Goal: Information Seeking & Learning: Learn about a topic

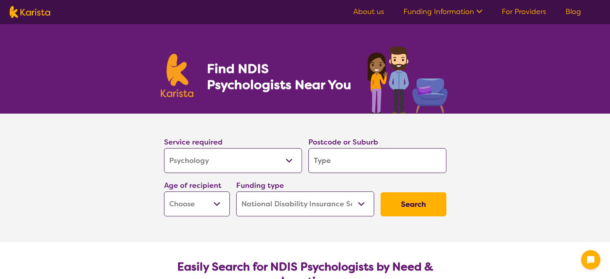
select select "Psychology"
select select "NDIS"
select select "Psychology"
select select "NDIS"
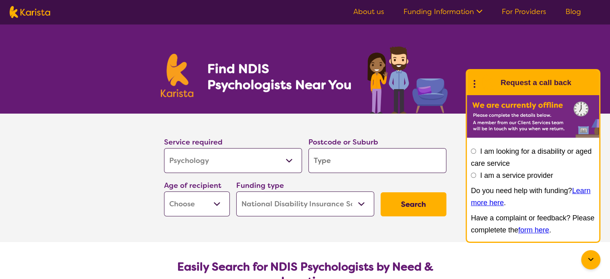
click at [340, 167] on input "search" at bounding box center [378, 160] width 138 height 25
click at [329, 161] on input "search" at bounding box center [378, 160] width 138 height 25
type input "2"
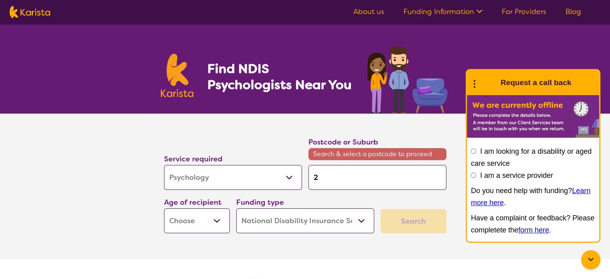
type input "21"
type input "215"
type input "2151"
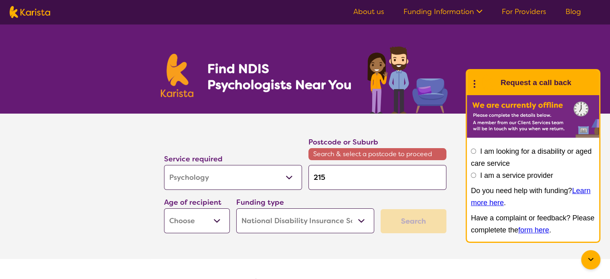
type input "2151"
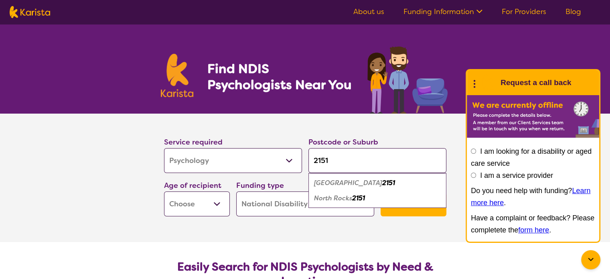
type input "2151"
click at [336, 181] on em "North Parramatta" at bounding box center [348, 183] width 68 height 8
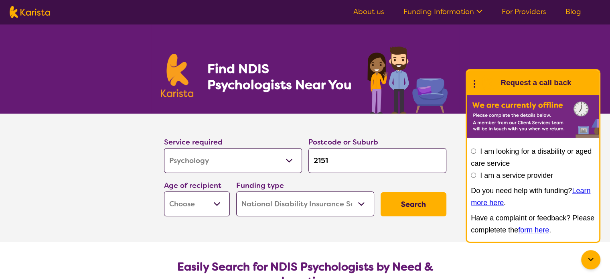
click at [219, 204] on select "Early Childhood - 0 to 9 Child - 10 to 11 Adolescent - 12 to 17 Adult - 18 to 6…" at bounding box center [197, 203] width 66 height 25
select select "AD"
click at [164, 191] on select "Early Childhood - 0 to 9 Child - 10 to 11 Adolescent - 12 to 17 Adult - 18 to 6…" at bounding box center [197, 203] width 66 height 25
select select "AD"
click at [423, 204] on button "Search" at bounding box center [414, 204] width 66 height 24
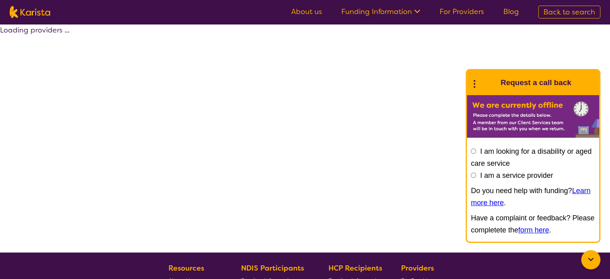
select select "by_score"
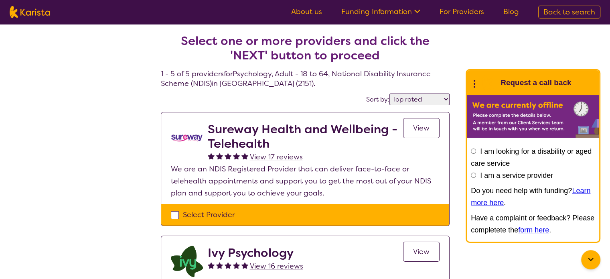
click at [177, 214] on div "Select Provider" at bounding box center [305, 215] width 269 height 12
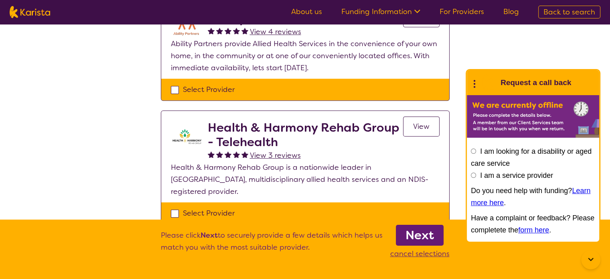
scroll to position [414, 0]
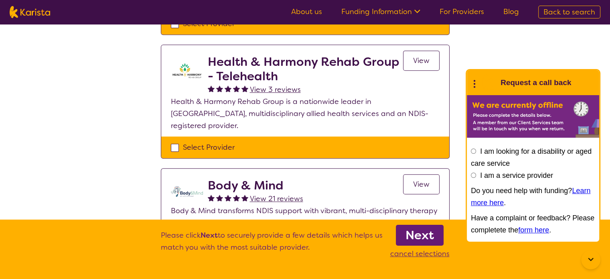
click at [417, 255] on p "cancel selections" at bounding box center [419, 254] width 59 height 12
checkbox input "false"
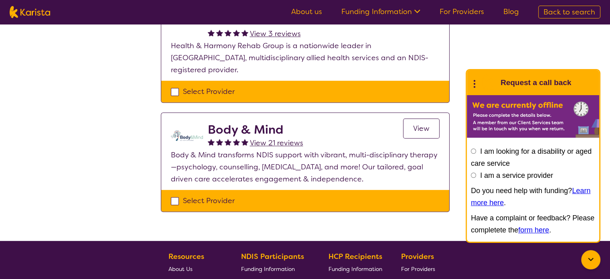
scroll to position [476, 0]
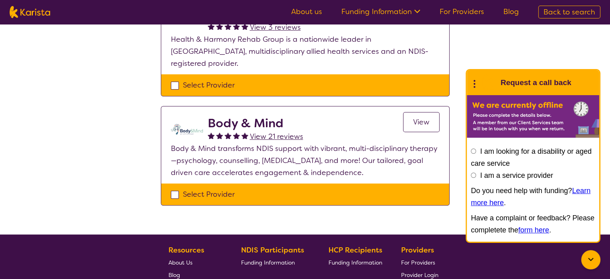
click at [472, 153] on input "I am looking for a disability or aged care service" at bounding box center [473, 150] width 5 height 5
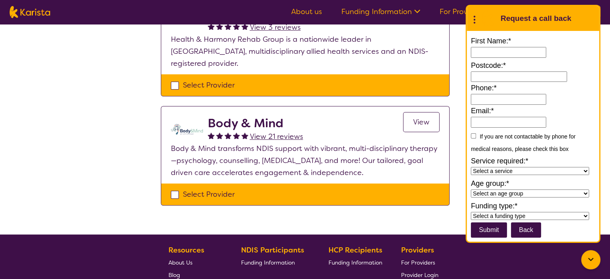
click at [499, 57] on input "First Name:*" at bounding box center [508, 52] width 75 height 11
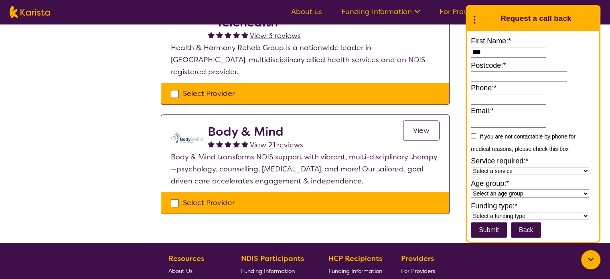
scroll to position [468, 0]
type input "***"
click at [485, 77] on input at bounding box center [519, 76] width 96 height 11
type input "2151"
click at [496, 99] on input "Phone:*" at bounding box center [508, 99] width 75 height 11
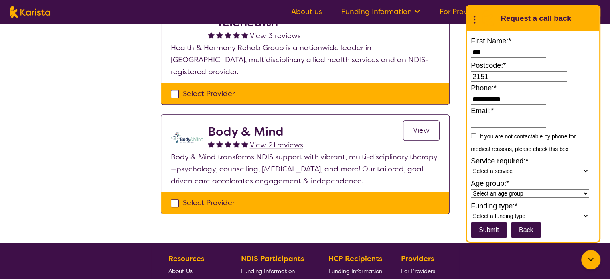
type input "**********"
click at [488, 119] on input "Email:*" at bounding box center [508, 122] width 75 height 11
type input "**********"
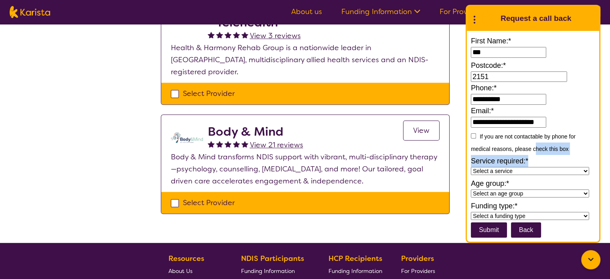
drag, startPoint x: 536, startPoint y: 154, endPoint x: 595, endPoint y: 168, distance: 60.7
click at [595, 168] on form "**********" at bounding box center [533, 136] width 124 height 203
click at [582, 144] on div "If you are not contactable by phone for medical reasons, please check this box" at bounding box center [533, 142] width 124 height 25
click at [585, 173] on select "Select a service Allied Health Assistant Assessment Behaviour support Counselli…" at bounding box center [530, 171] width 118 height 8
select select "Psychology"
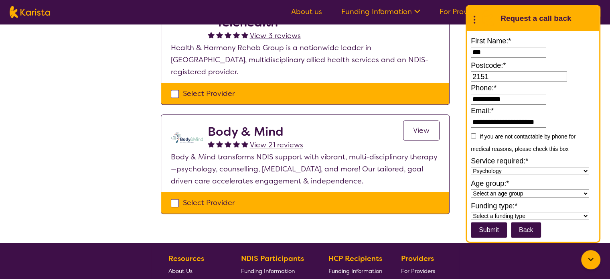
click at [471, 168] on select "Select a service Allied Health Assistant Assessment Behaviour support Counselli…" at bounding box center [530, 171] width 118 height 8
click at [584, 193] on select "Select an age group Early Childhood (0-9) Child (10-11) Adolescent (12-17) Adul…" at bounding box center [530, 193] width 118 height 8
select select "Adult"
click at [471, 190] on select "Select an age group Early Childhood (0-9) Child (10-11) Adolescent (12-17) Adul…" at bounding box center [530, 193] width 118 height 8
click at [587, 217] on select "Select a funding type NDIS - National Disability Insurance Scheme HCP - Home Ca…" at bounding box center [530, 216] width 118 height 8
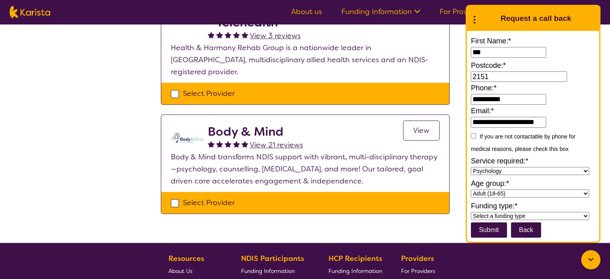
select select "National Disability Insurance Scheme (NDIS)"
click at [471, 212] on select "Select a funding type NDIS - National Disability Insurance Scheme HCP - Home Ca…" at bounding box center [530, 216] width 118 height 8
click at [494, 229] on input "submit" at bounding box center [489, 229] width 36 height 15
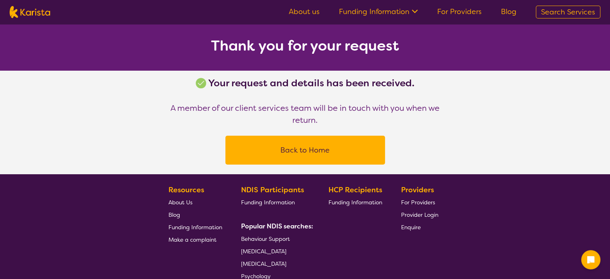
click at [297, 152] on button "Back to Home" at bounding box center [305, 150] width 140 height 24
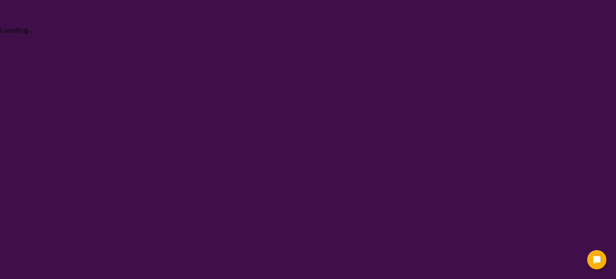
select select "Psychology"
select select "AD"
select select "NDIS"
select select "Psychology"
select select "AD"
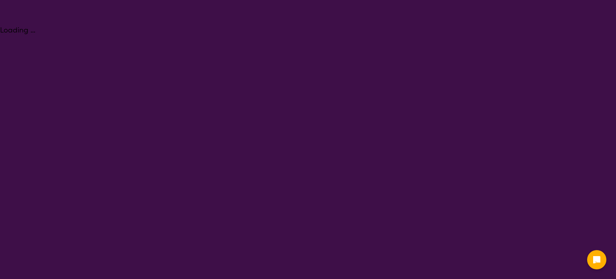
select select "NDIS"
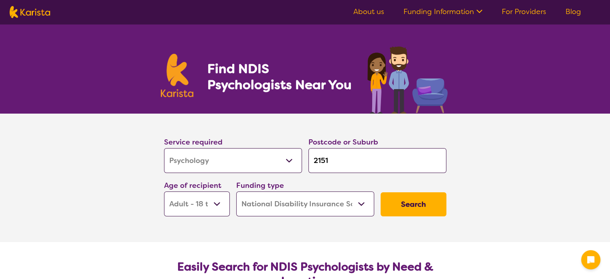
click at [482, 8] on icon at bounding box center [478, 10] width 8 height 8
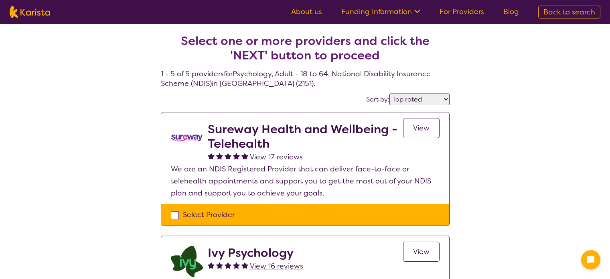
select select "by_score"
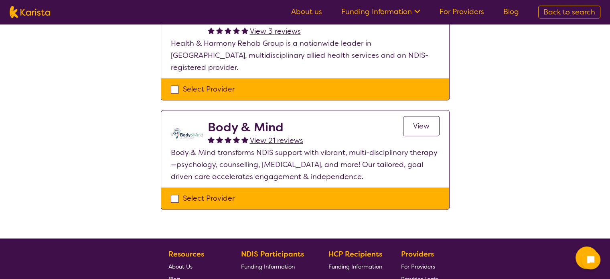
scroll to position [468, 0]
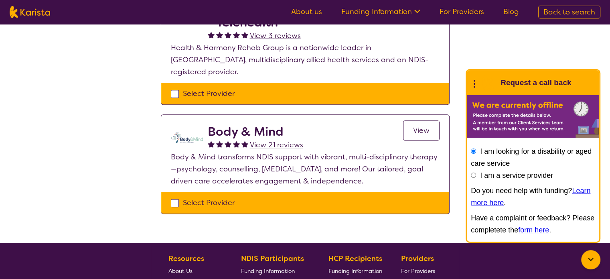
click at [425, 126] on span "View" at bounding box center [421, 131] width 16 height 10
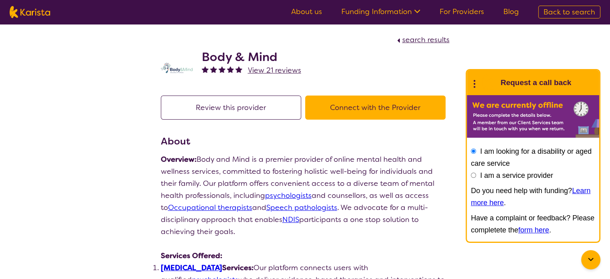
drag, startPoint x: 180, startPoint y: 0, endPoint x: 219, endPoint y: 12, distance: 41.3
click at [219, 12] on nav "About us Funding Information NDIS - National Disability Insurance Scheme HCP - …" at bounding box center [305, 12] width 610 height 24
select select "by_score"
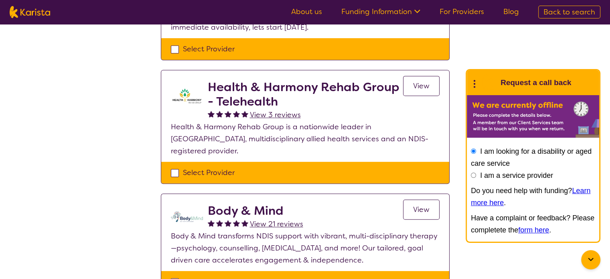
scroll to position [387, 0]
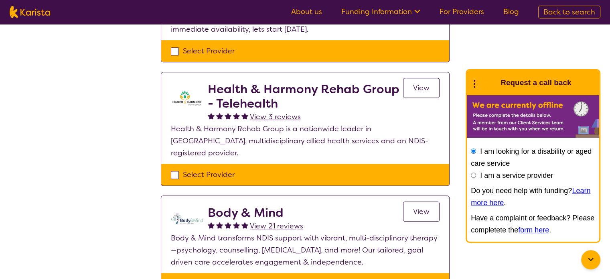
click at [426, 88] on span "View" at bounding box center [421, 88] width 16 height 10
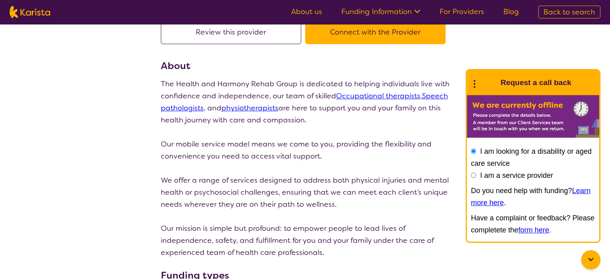
scroll to position [89, 0]
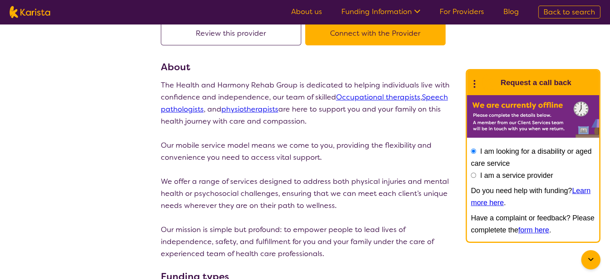
click at [269, 109] on link "physiotherapists" at bounding box center [249, 109] width 57 height 10
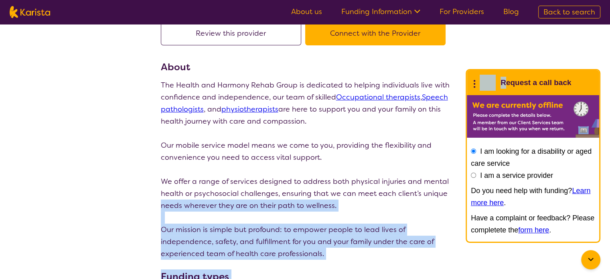
drag, startPoint x: 453, startPoint y: 190, endPoint x: 534, endPoint y: 84, distance: 133.1
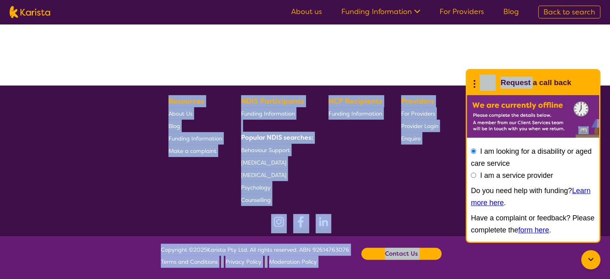
select select "by_score"
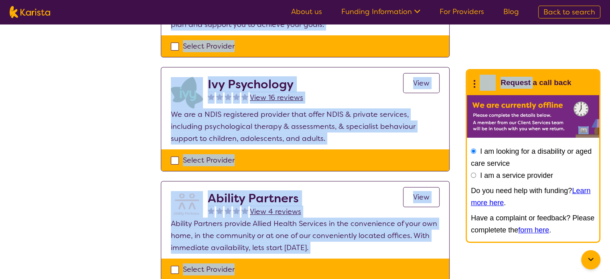
drag, startPoint x: 72, startPoint y: 151, endPoint x: 84, endPoint y: 117, distance: 36.2
click at [84, 117] on div "Select one or more providers and click the 'NEXT' button to proceed 1 - 5 of 5 …" at bounding box center [305, 199] width 610 height 687
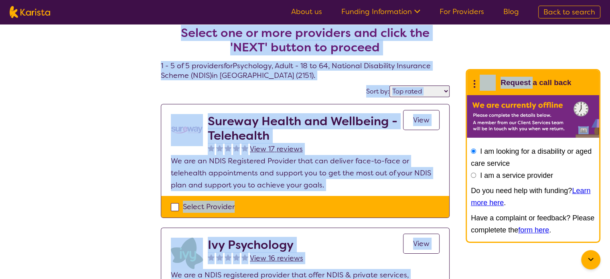
scroll to position [7, 0]
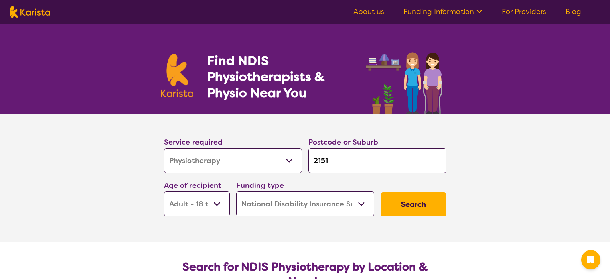
select select "Physiotherapy"
select select "AD"
select select "NDIS"
select select "Physiotherapy"
select select "AD"
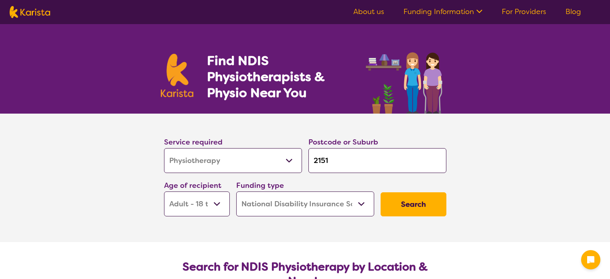
select select "NDIS"
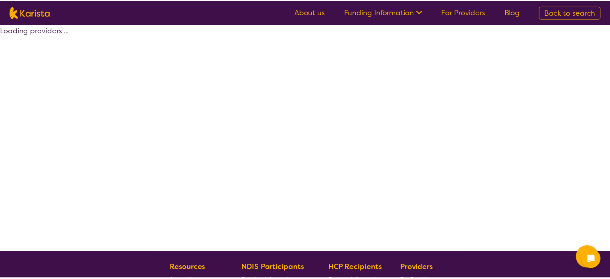
scroll to position [7, 0]
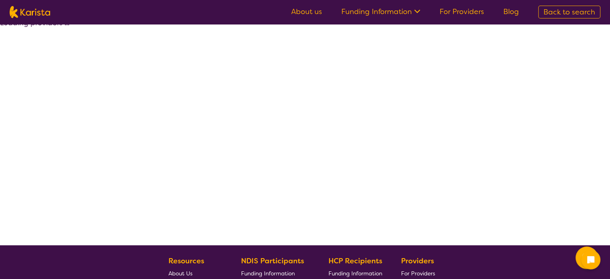
select select "by_score"
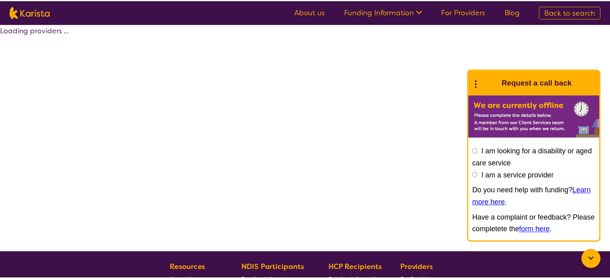
scroll to position [7, 0]
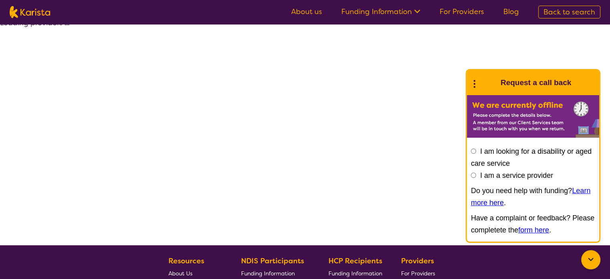
select select "by_score"
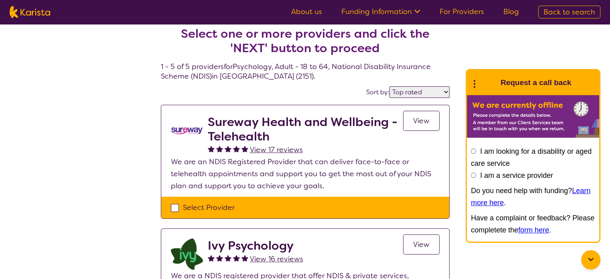
click at [424, 122] on span "View" at bounding box center [421, 121] width 16 height 10
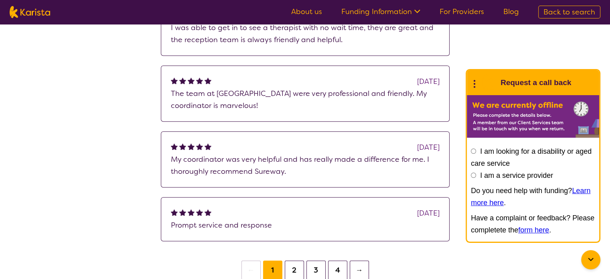
scroll to position [920, 0]
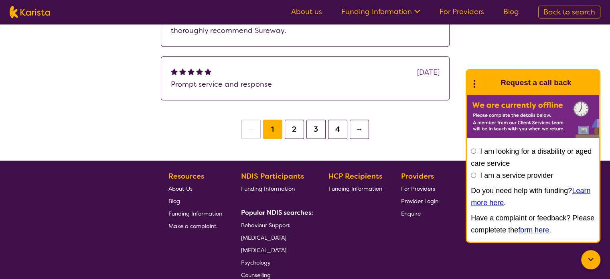
click at [296, 127] on button "2" at bounding box center [294, 129] width 19 height 19
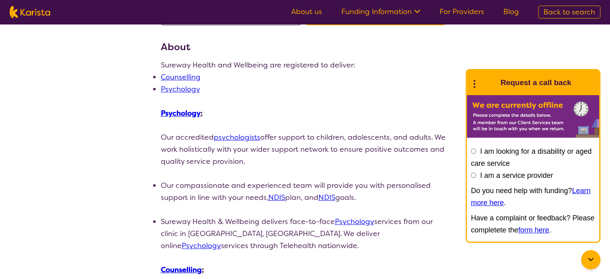
scroll to position [75, 0]
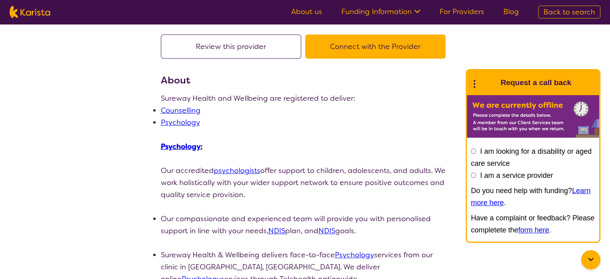
click at [184, 122] on link "Psychology" at bounding box center [180, 123] width 39 height 10
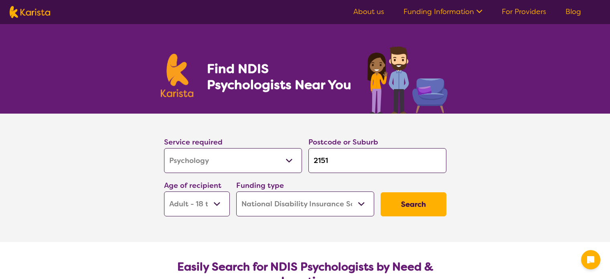
select select "Psychology"
select select "AD"
select select "NDIS"
select select "Psychology"
select select "AD"
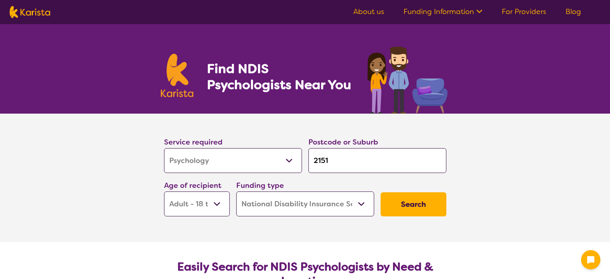
select select "NDIS"
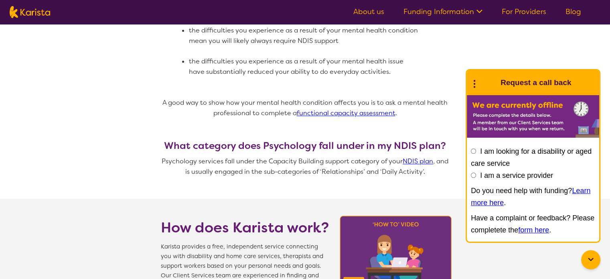
scroll to position [427, 0]
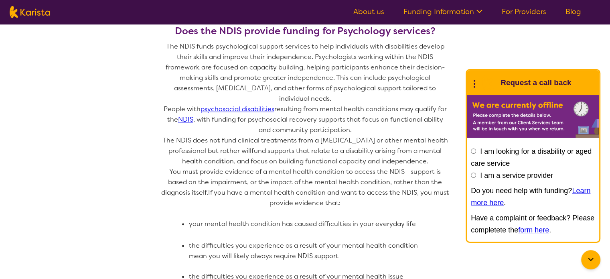
click at [480, 10] on icon at bounding box center [478, 10] width 8 height 8
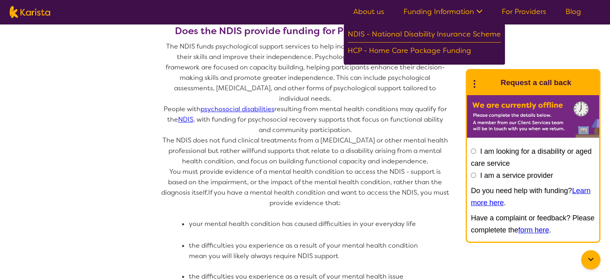
click at [520, 11] on link "For Providers" at bounding box center [524, 12] width 45 height 10
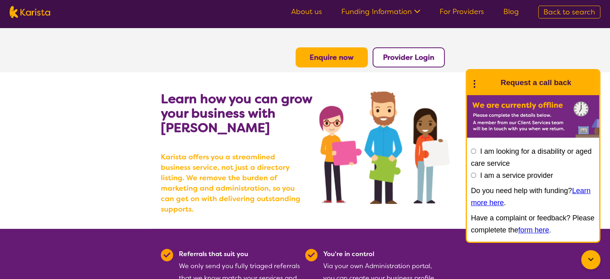
click at [417, 10] on icon at bounding box center [417, 12] width 6 height 4
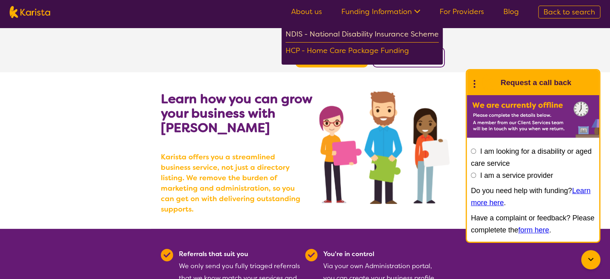
click at [351, 33] on div "NDIS - National Disability Insurance Scheme" at bounding box center [362, 35] width 153 height 14
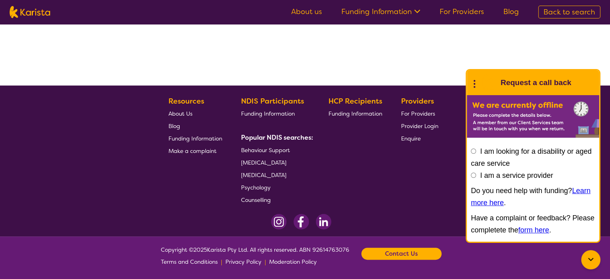
scroll to position [7, 0]
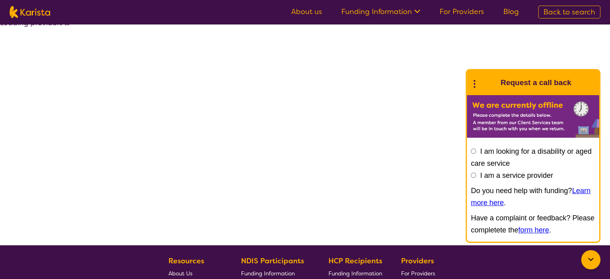
select select "by_score"
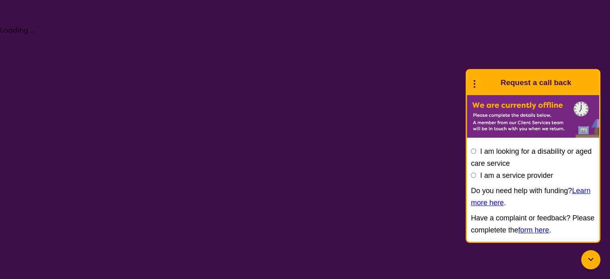
select select "Psychology"
select select "AD"
select select "NDIS"
select select "Psychology"
select select "AD"
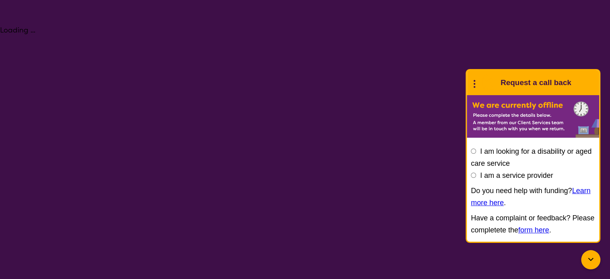
select select "NDIS"
